Goal: Task Accomplishment & Management: Use online tool/utility

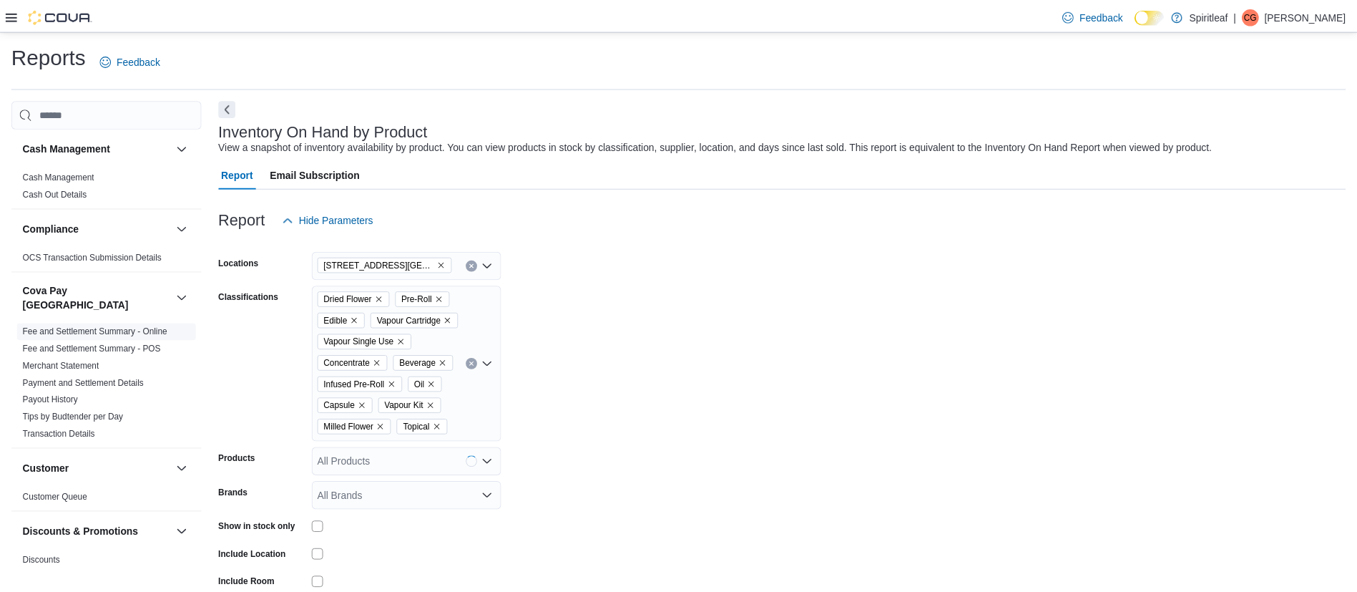
scroll to position [33, 0]
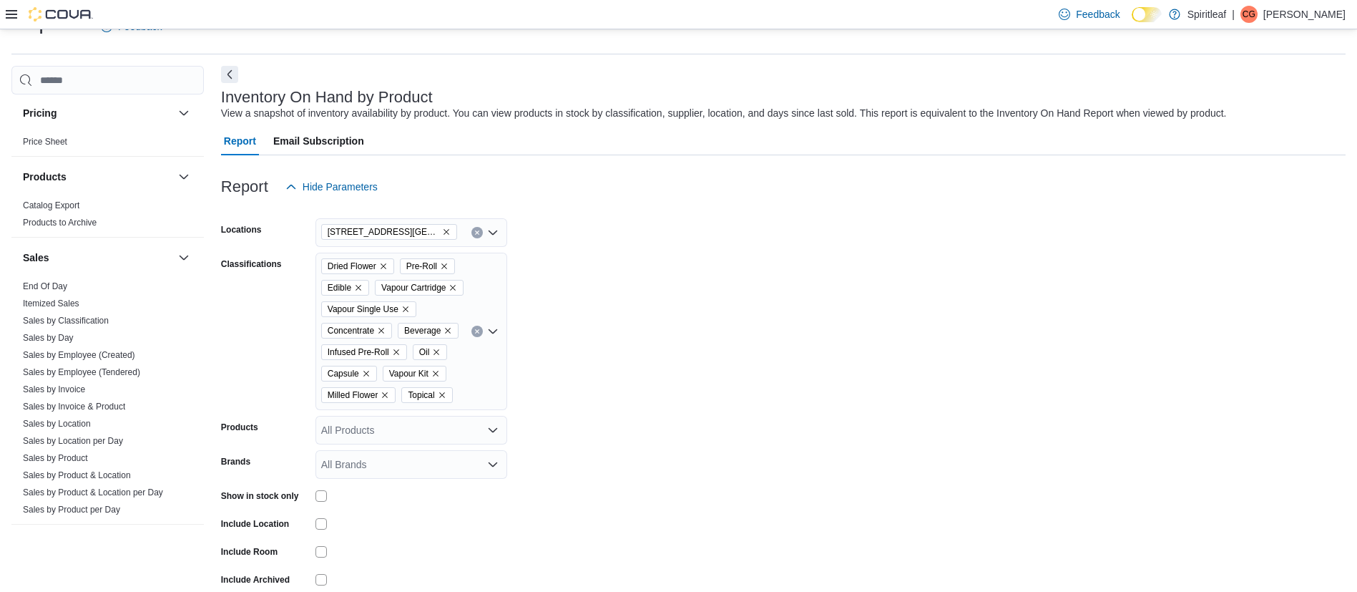
drag, startPoint x: 94, startPoint y: 401, endPoint x: 185, endPoint y: 1, distance: 410.3
click at [94, 377] on link "Sales by Employee (Tendered)" at bounding box center [81, 372] width 117 height 10
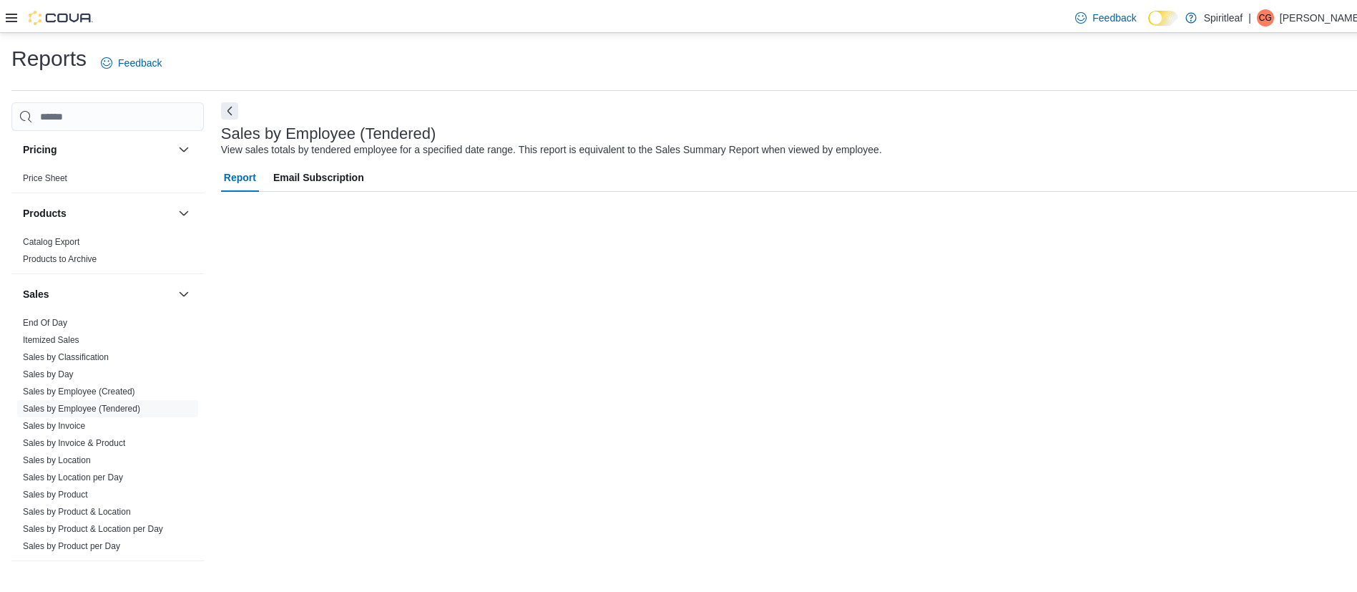
scroll to position [925, 0]
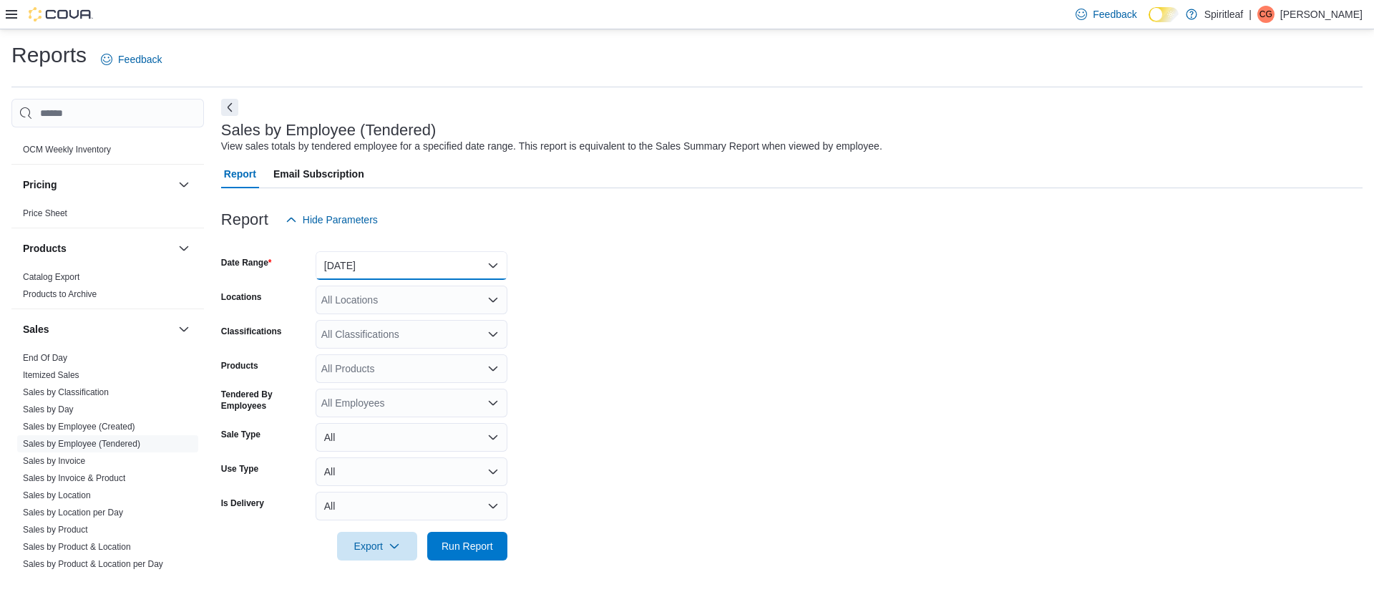
click at [370, 263] on button "[DATE]" at bounding box center [412, 265] width 192 height 29
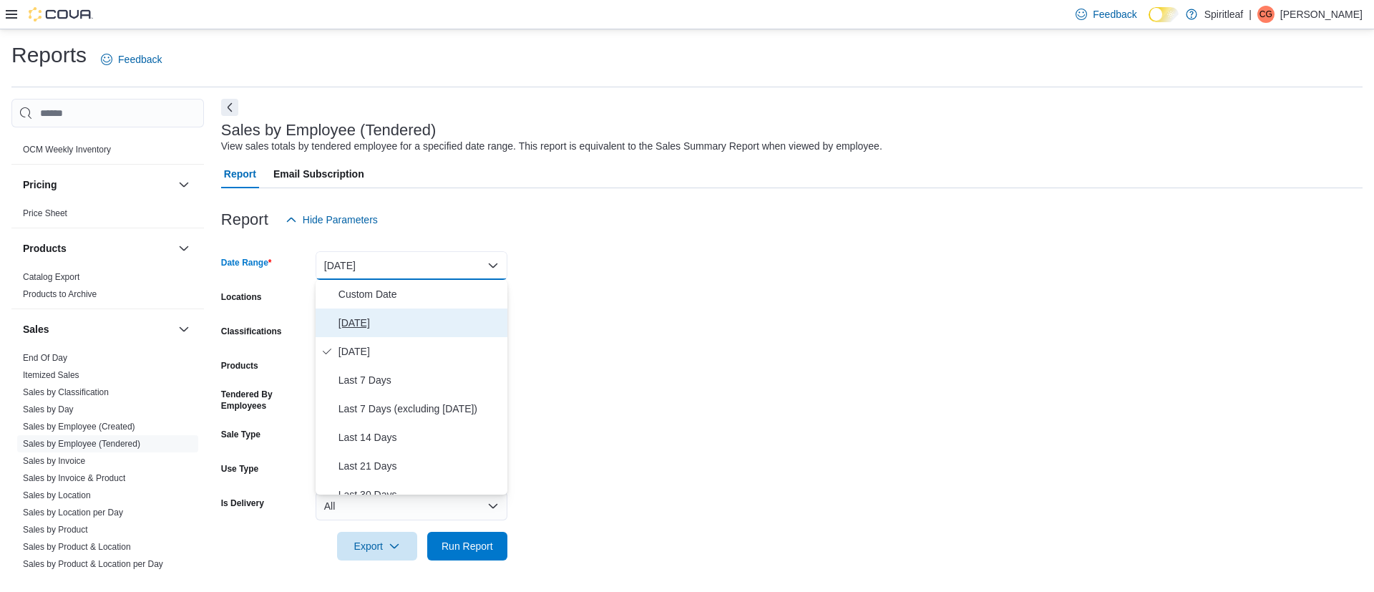
click at [353, 318] on span "[DATE]" at bounding box center [419, 322] width 163 height 17
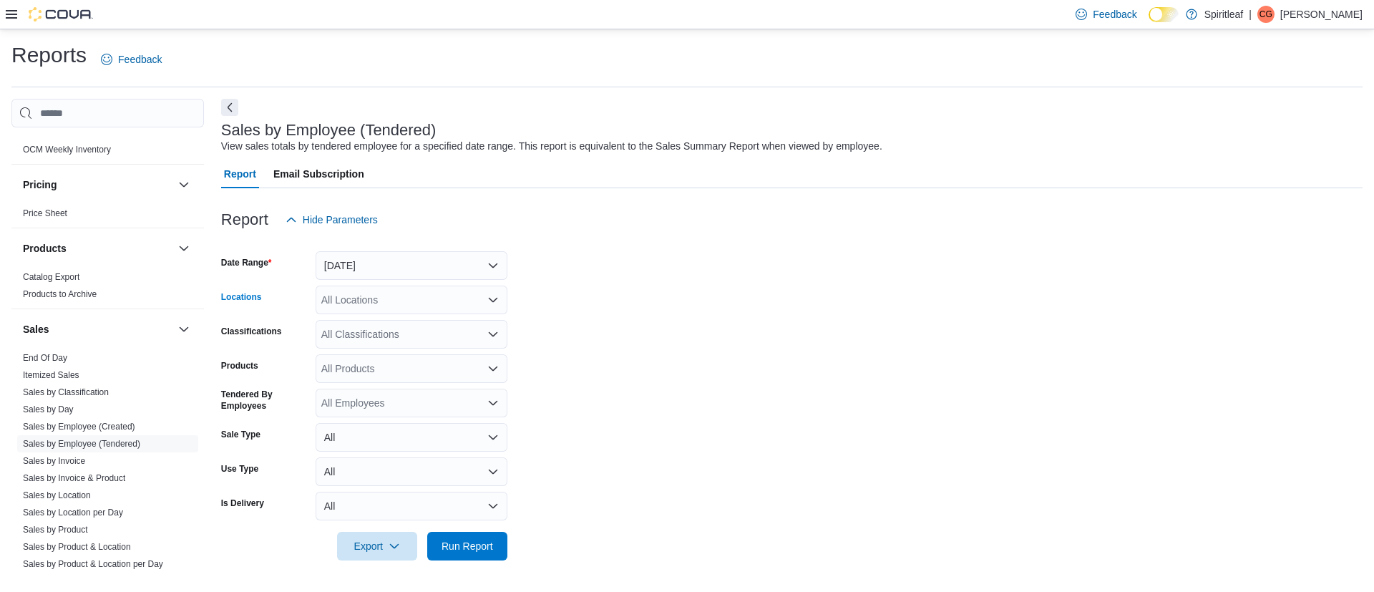
click at [393, 300] on div "All Locations" at bounding box center [412, 299] width 192 height 29
type input "***"
click at [404, 318] on span "[STREET_ADDRESS][GEOGRAPHIC_DATA])" at bounding box center [471, 324] width 207 height 14
click at [559, 386] on form "Date Range [DATE] Locations [STREET_ADDRESS] (Barrie) Classifications All Class…" at bounding box center [791, 397] width 1141 height 326
click at [466, 542] on span "Run Report" at bounding box center [467, 545] width 52 height 14
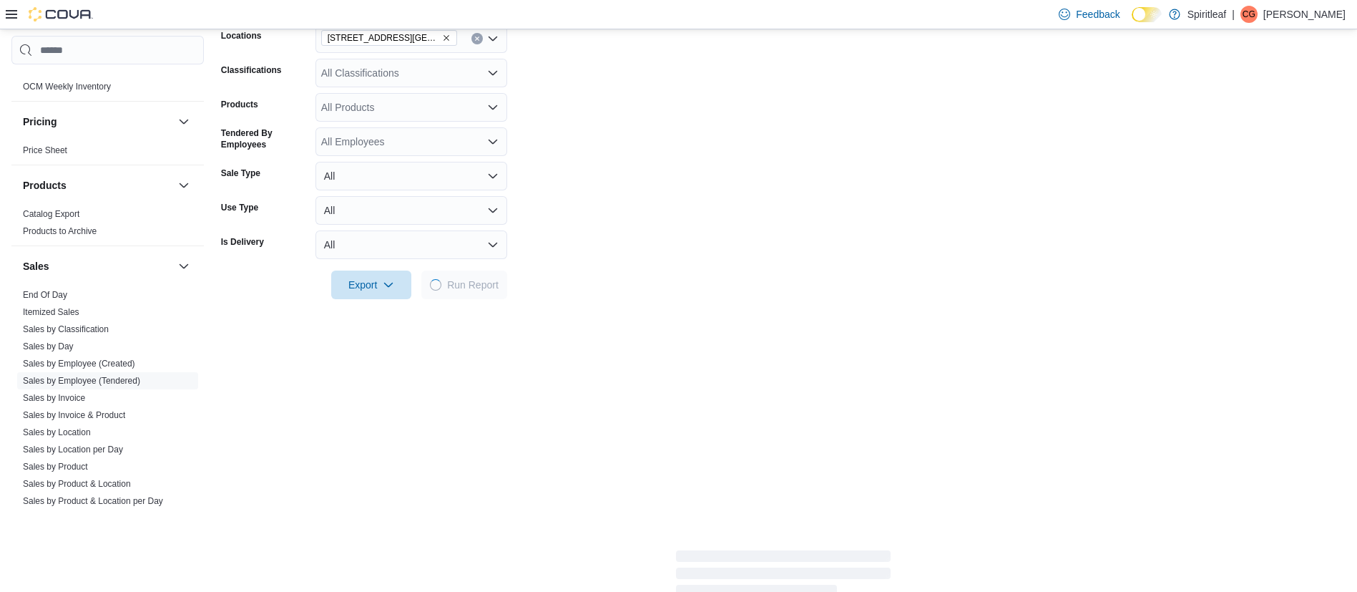
scroll to position [263, 0]
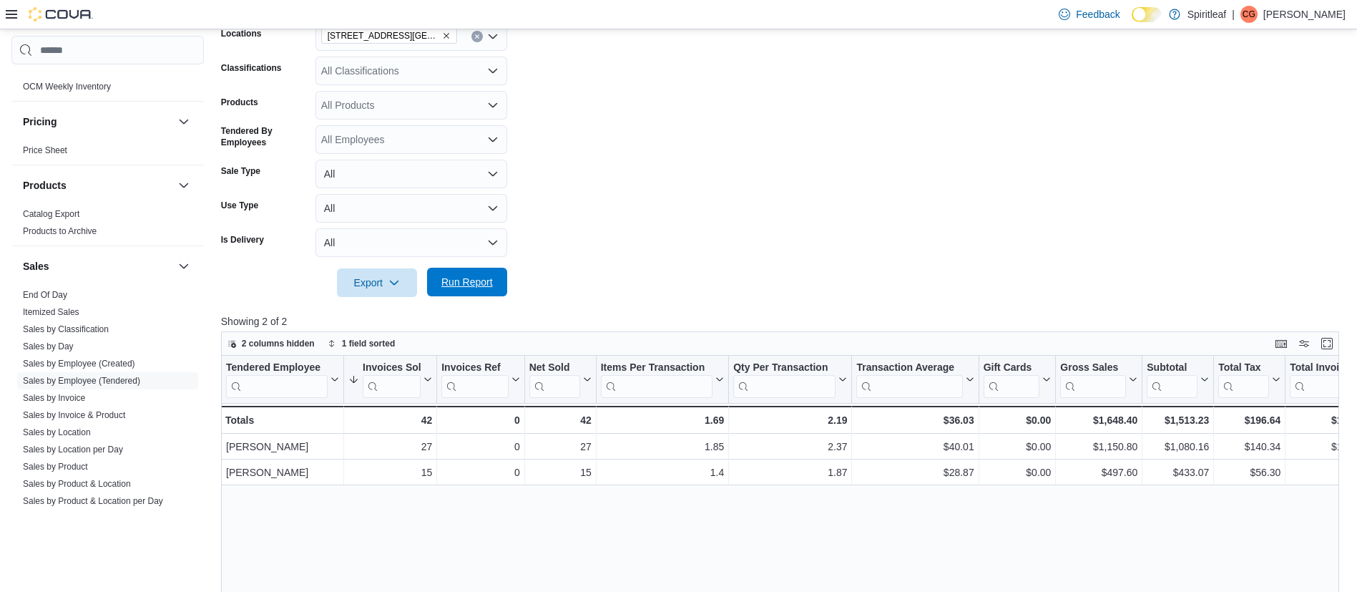
click at [466, 285] on span "Run Report" at bounding box center [467, 282] width 52 height 14
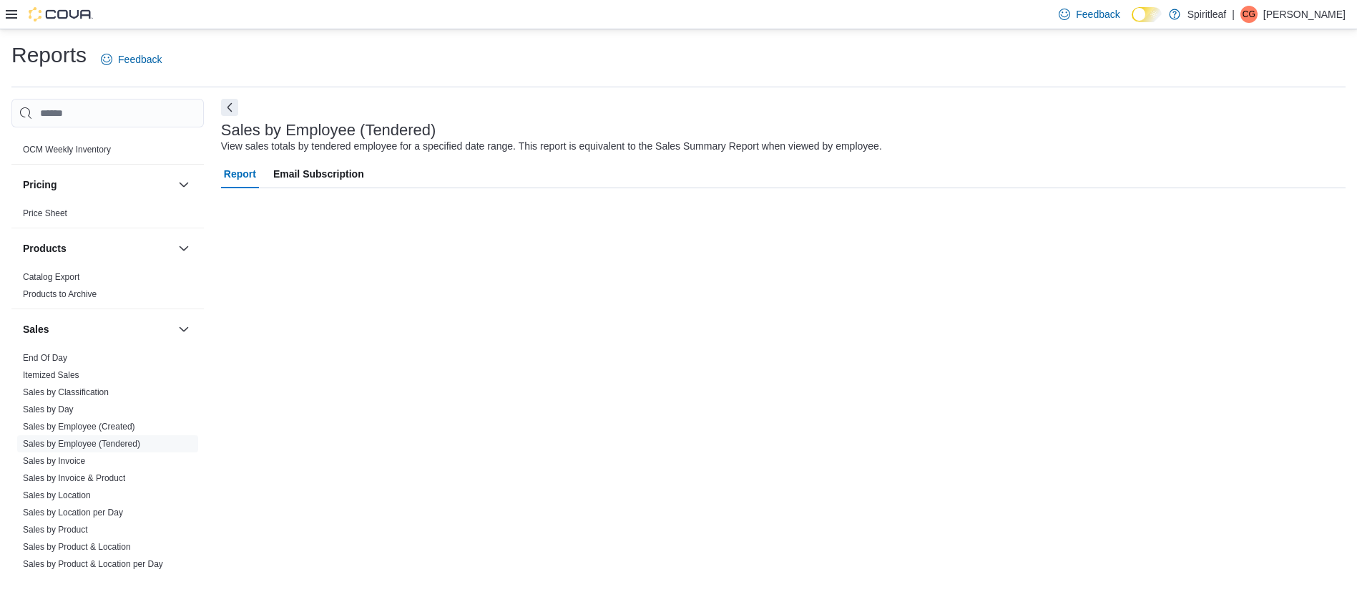
scroll to position [0, 0]
